Goal: Information Seeking & Learning: Find specific fact

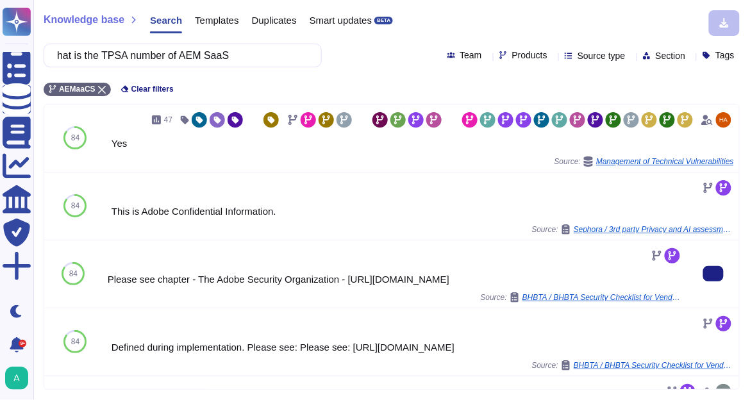
scroll to position [103, 0]
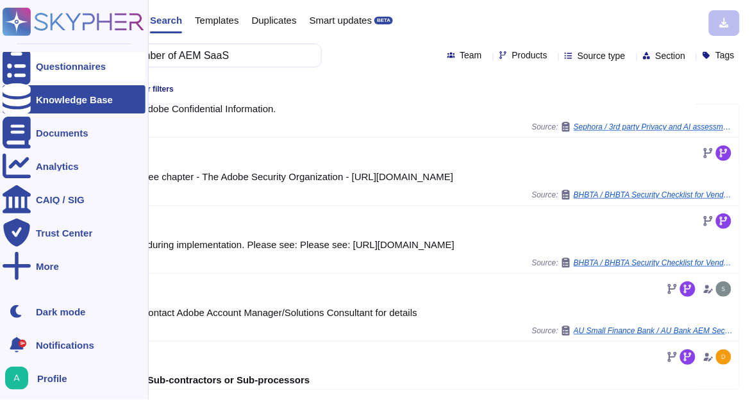
drag, startPoint x: 240, startPoint y: 57, endPoint x: 10, endPoint y: 56, distance: 230.6
click at [10, 56] on div "Questionnaires Knowledge Base Documents Analytics CAIQ / SIG Trust Center More …" at bounding box center [375, 200] width 750 height 400
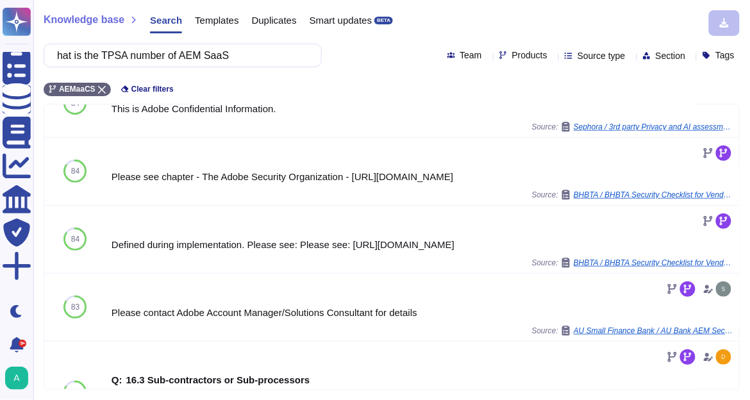
scroll to position [0, 0]
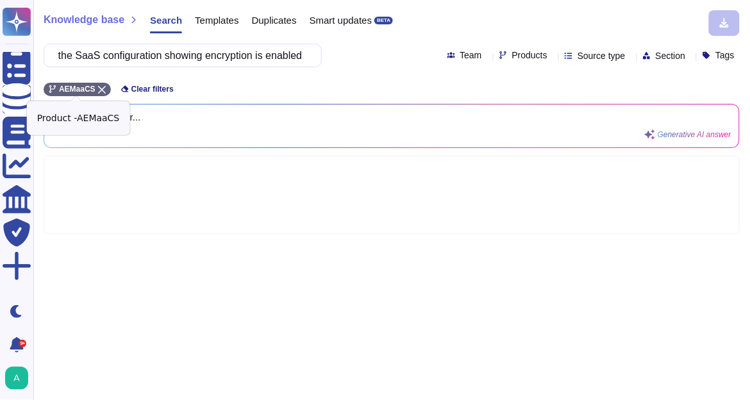
type input "- Evidence of the SaaS configuration showing encryption is enabled"
click at [101, 89] on icon at bounding box center [102, 90] width 8 height 8
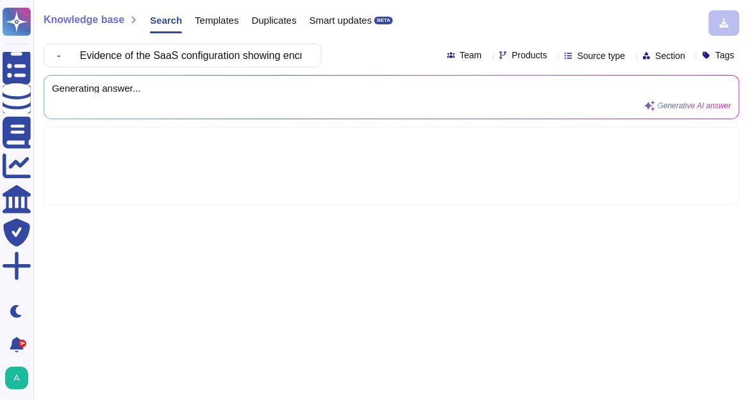
click at [552, 158] on icon at bounding box center [695, 240] width 287 height 164
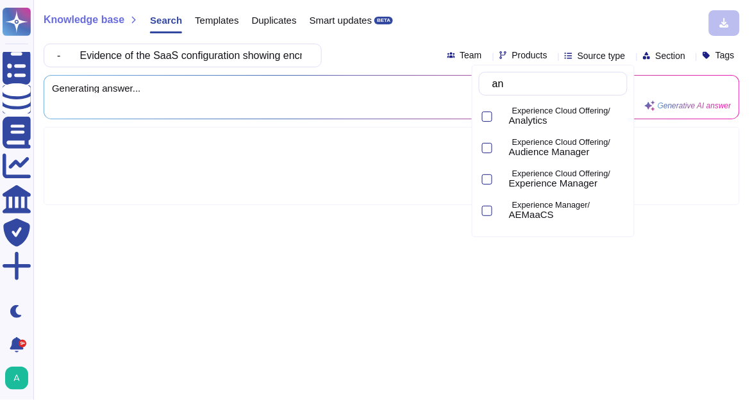
type input "[PERSON_NAME]"
click at [543, 119] on span "Analytics" at bounding box center [528, 121] width 38 height 12
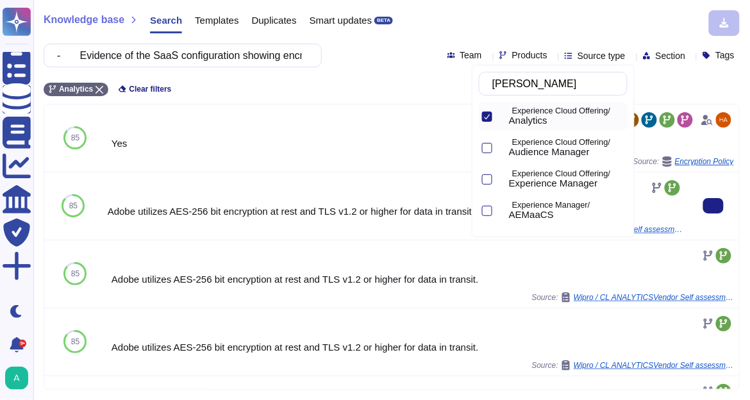
click at [198, 215] on div "Adobe utilizes AES-256 bit encryption at rest and TLS v1.2 or higher for data i…" at bounding box center [395, 211] width 575 height 10
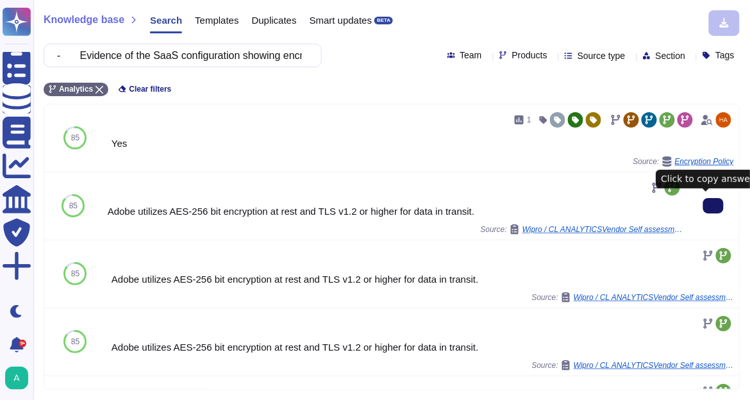
click at [705, 211] on button at bounding box center [713, 205] width 21 height 15
